Goal: Information Seeking & Learning: Learn about a topic

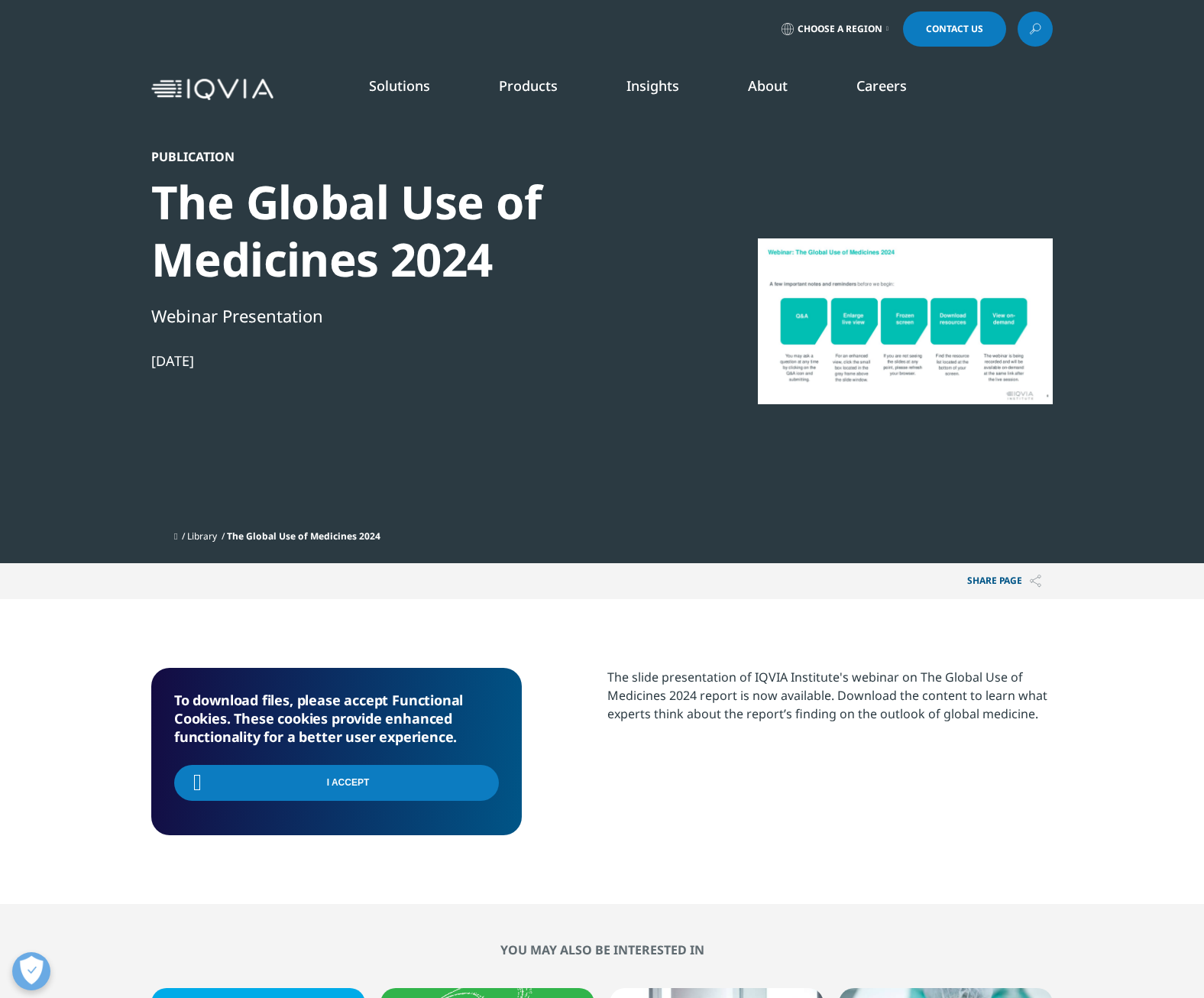
scroll to position [168, 902]
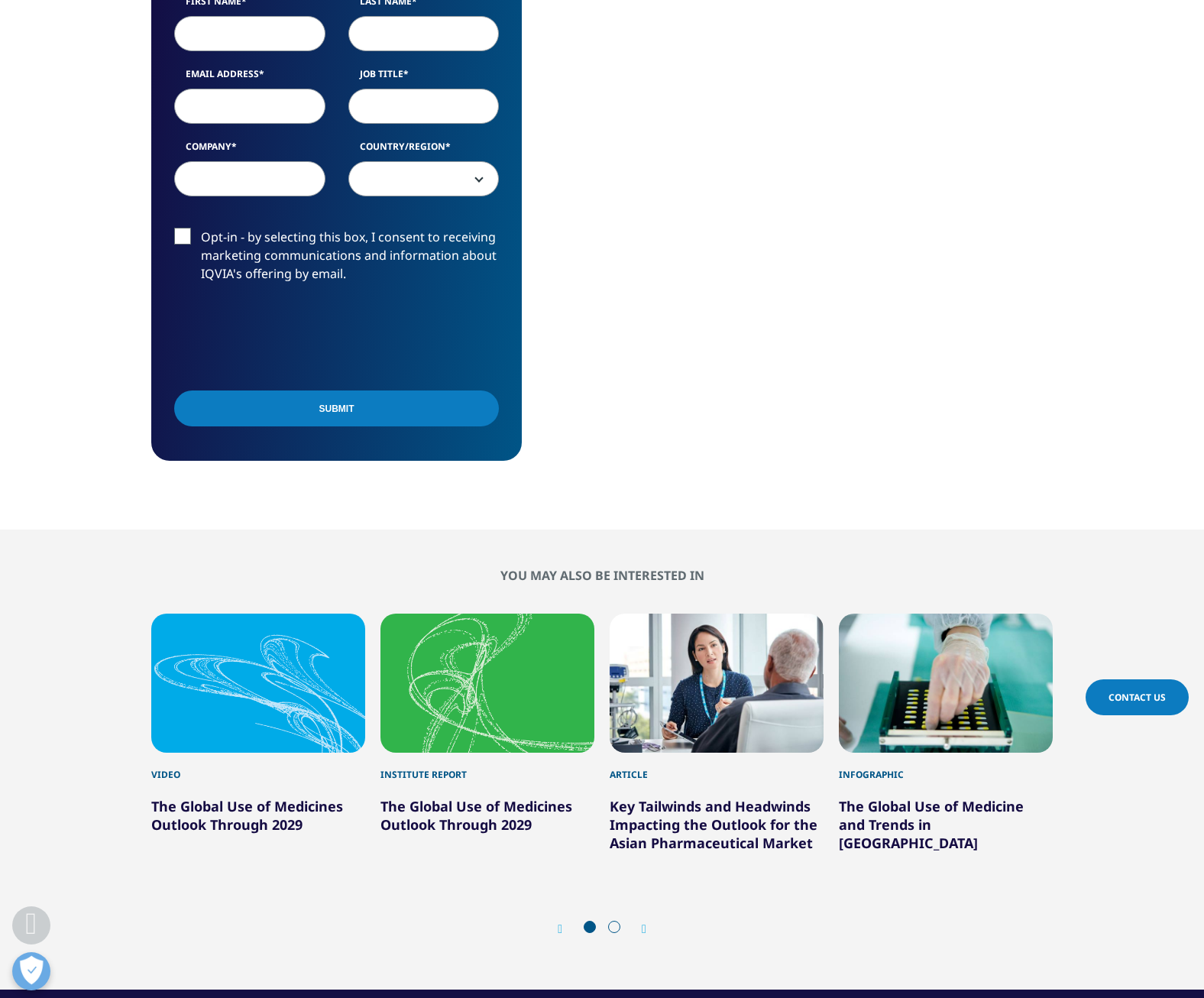
scroll to position [535, 0]
